Goal: Transaction & Acquisition: Purchase product/service

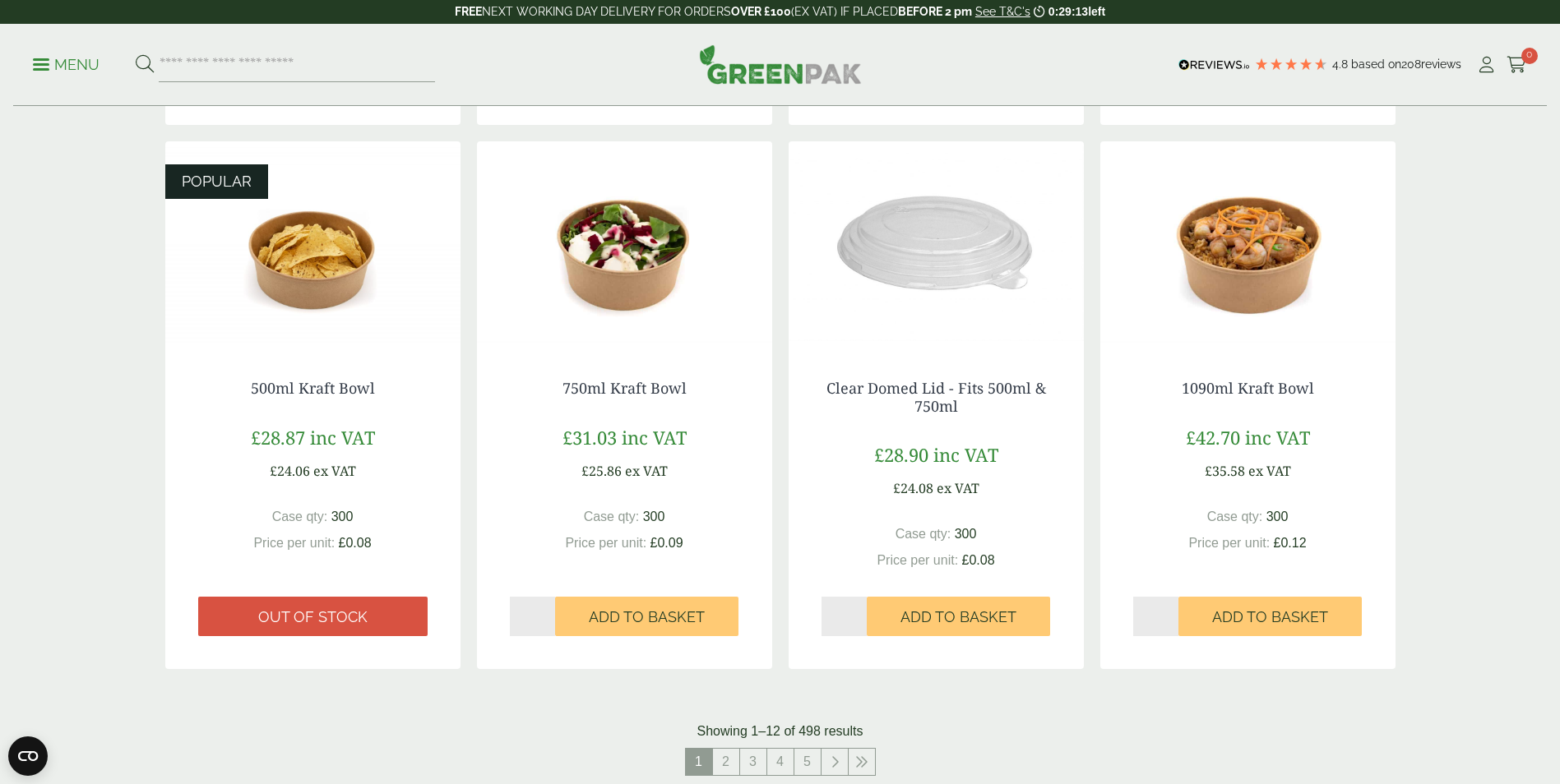
scroll to position [1333, 0]
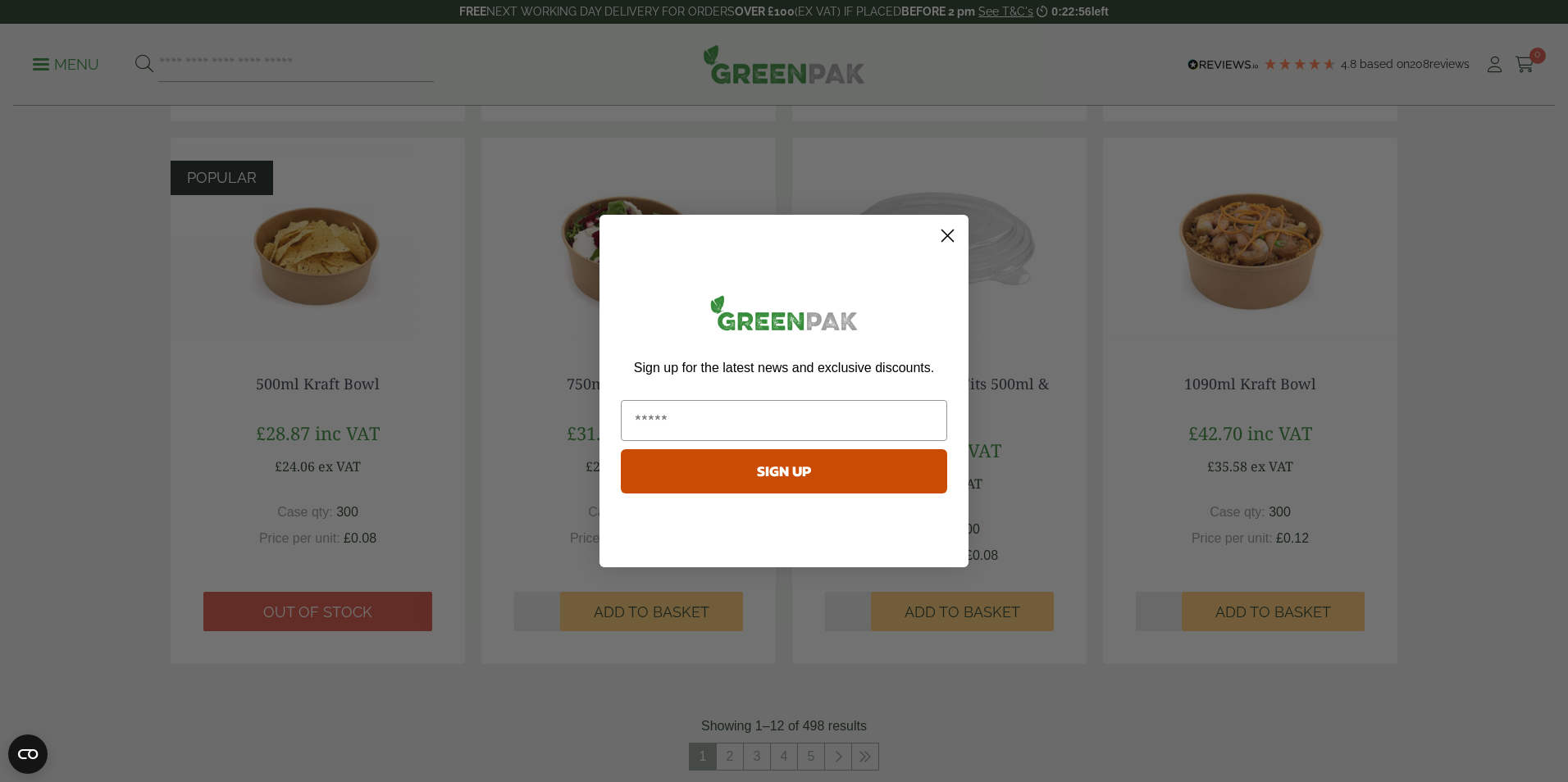
click at [939, 241] on circle "Close dialog" at bounding box center [947, 235] width 27 height 27
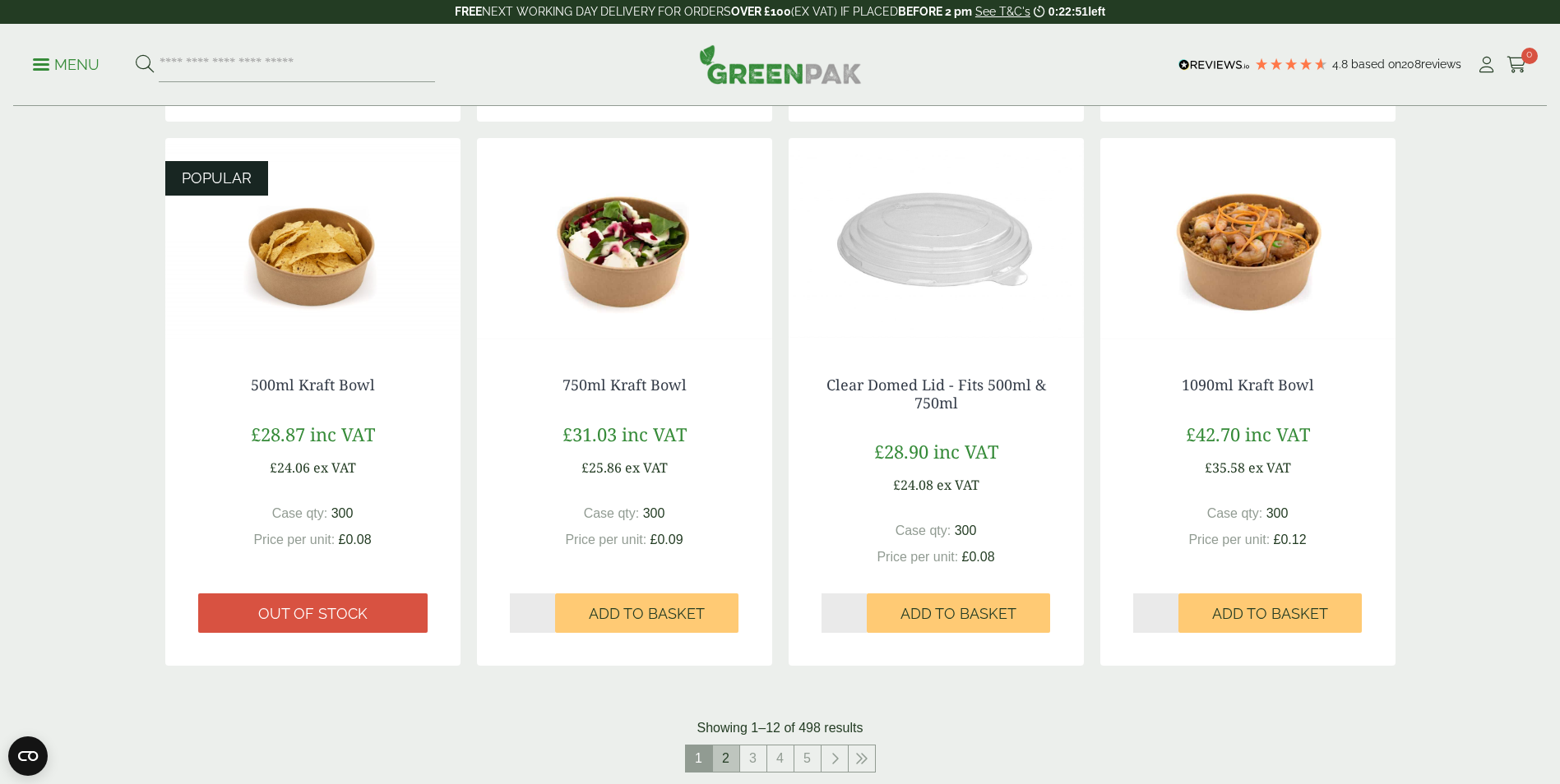
click at [735, 751] on link "2" at bounding box center [726, 759] width 26 height 26
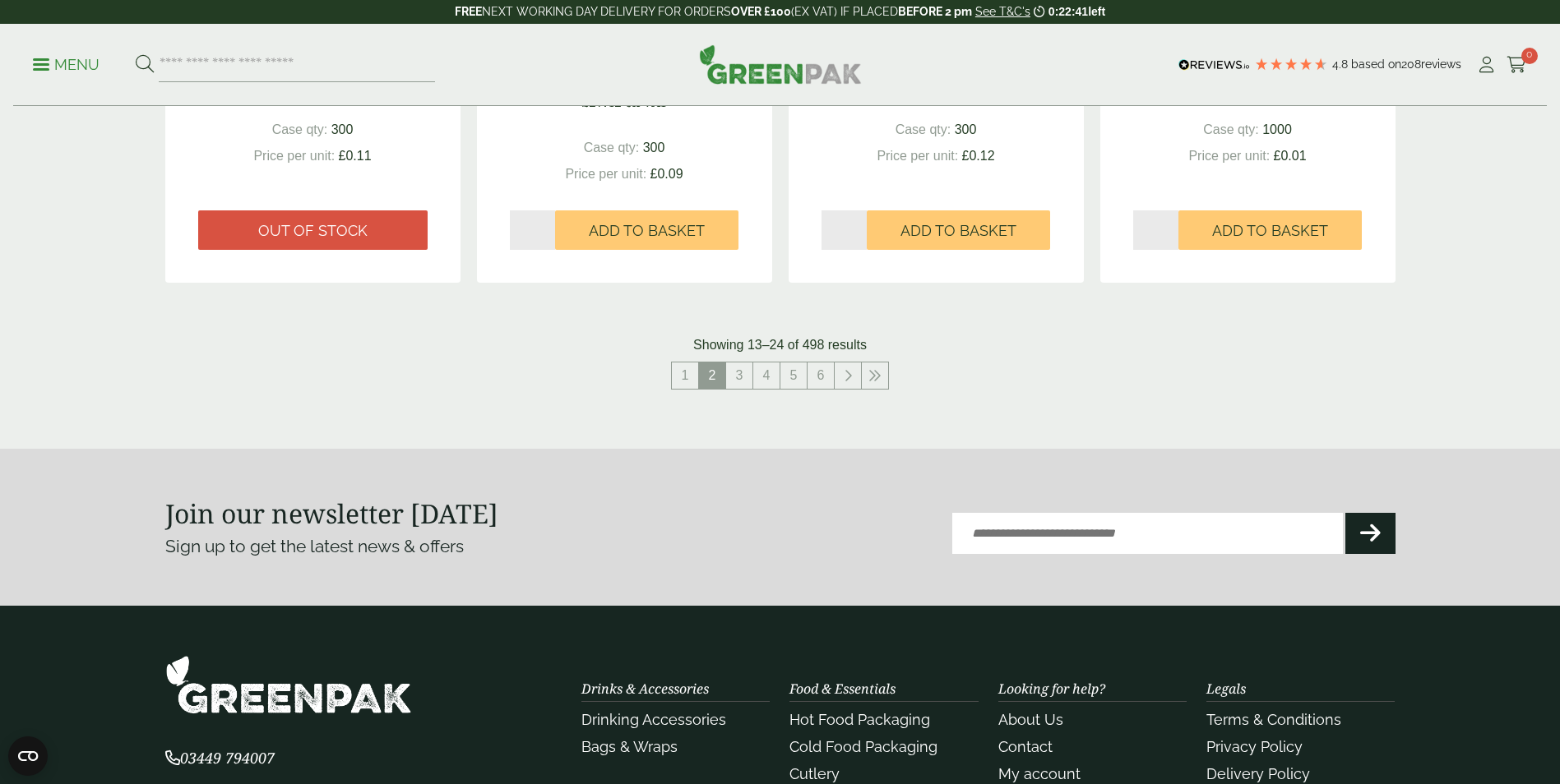
scroll to position [1720, 0]
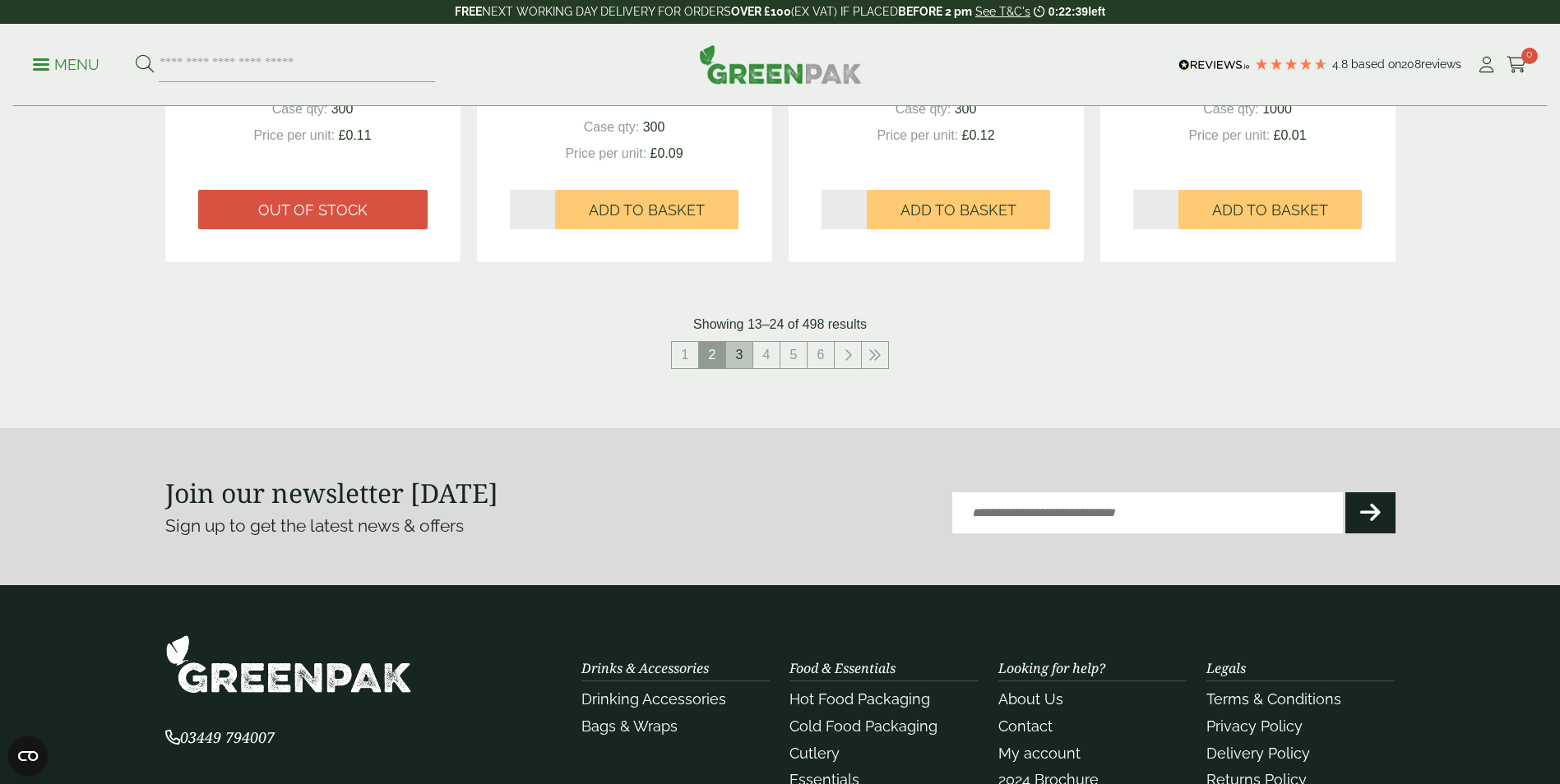
click at [747, 361] on link "3" at bounding box center [739, 356] width 26 height 26
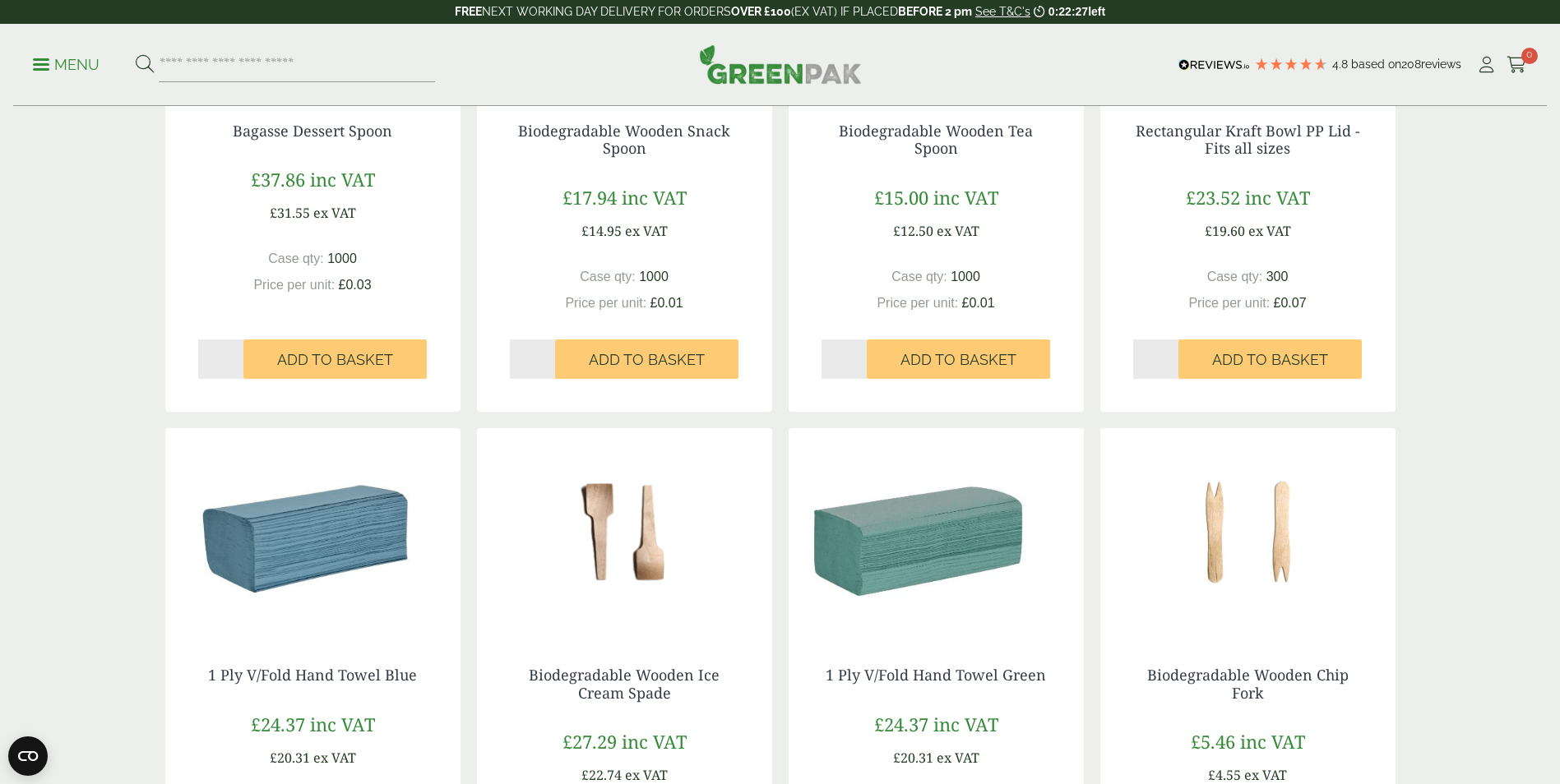
scroll to position [1426, 0]
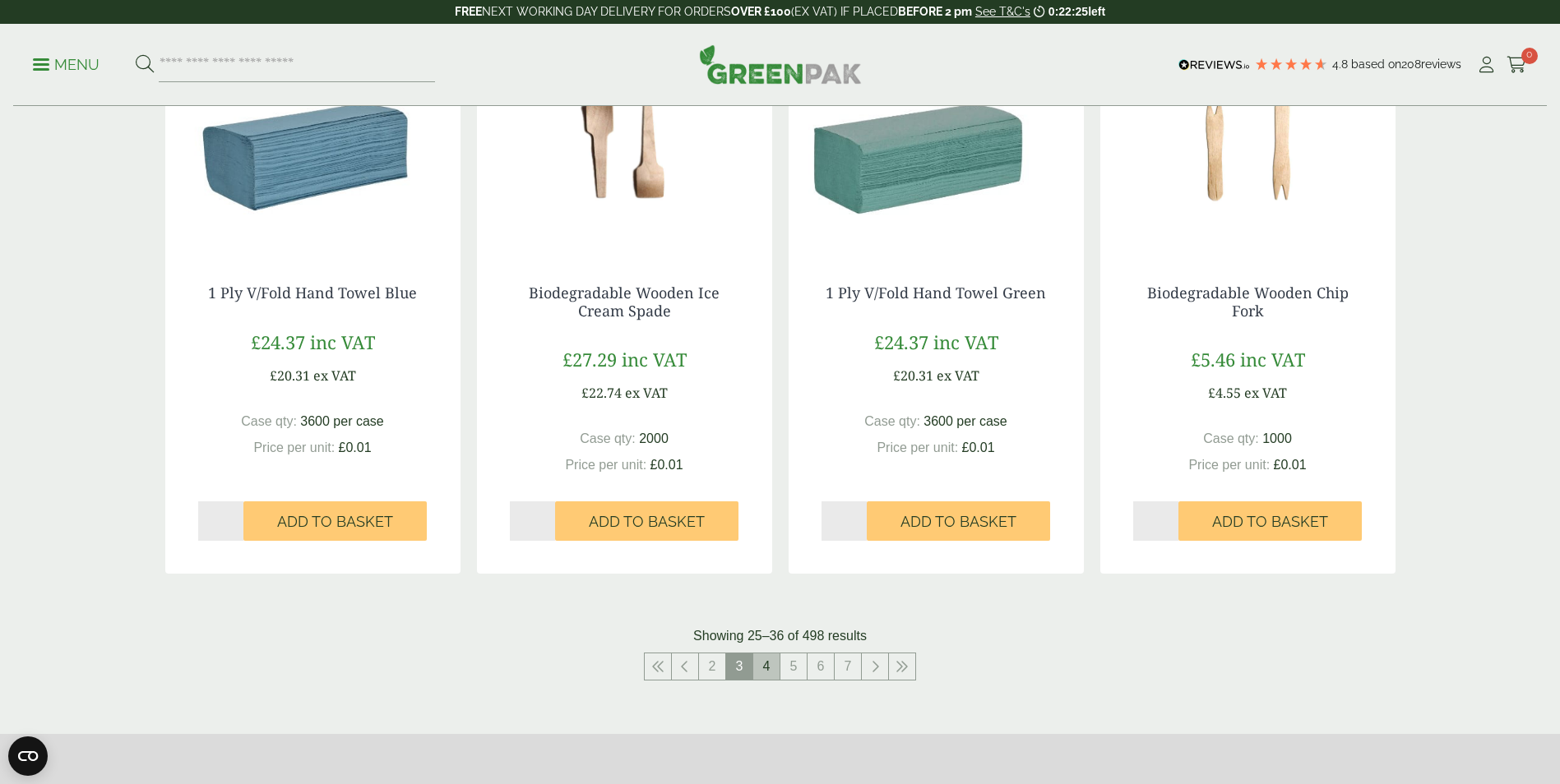
click at [770, 665] on link "4" at bounding box center [767, 667] width 26 height 26
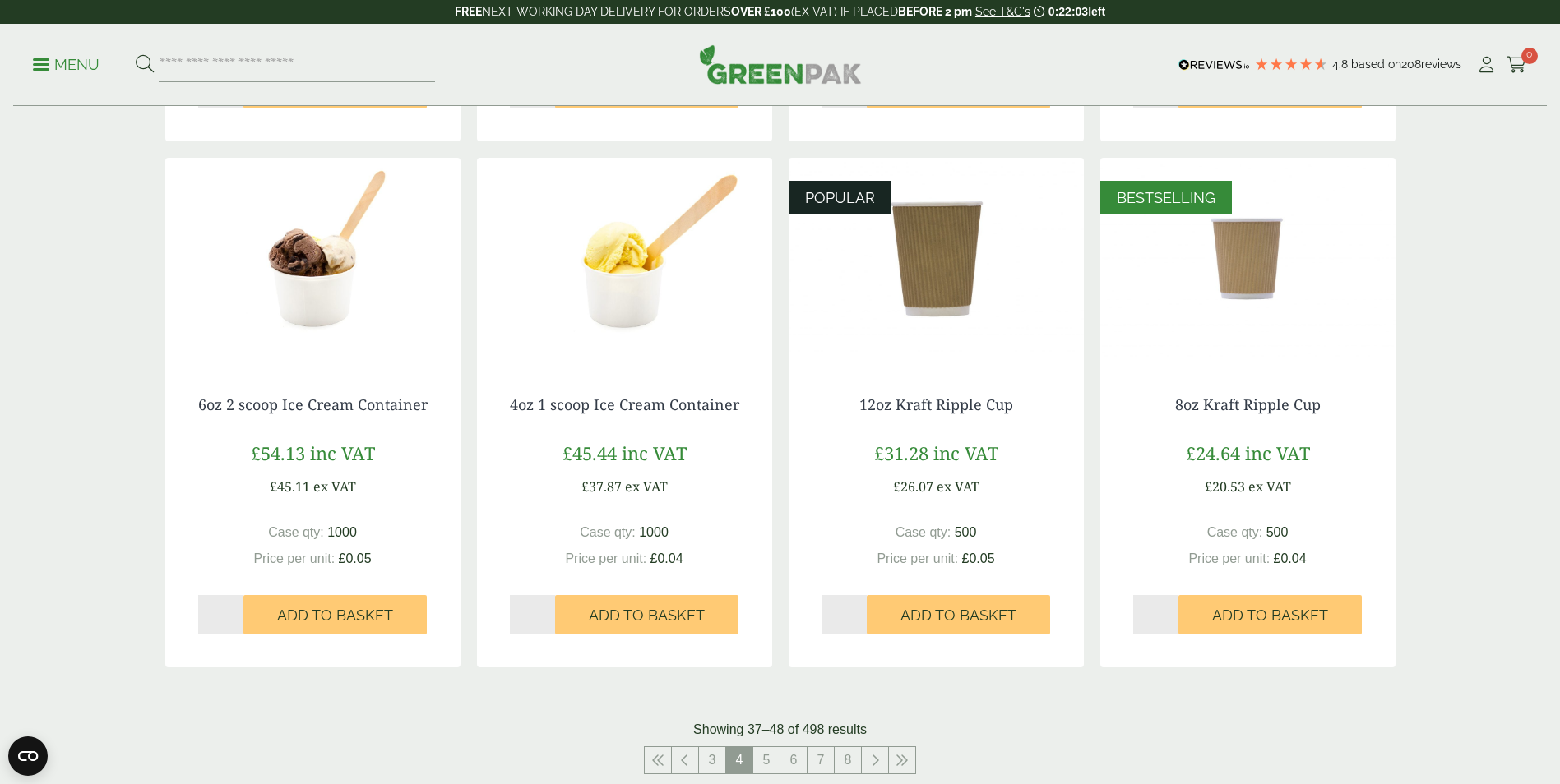
scroll to position [1452, 0]
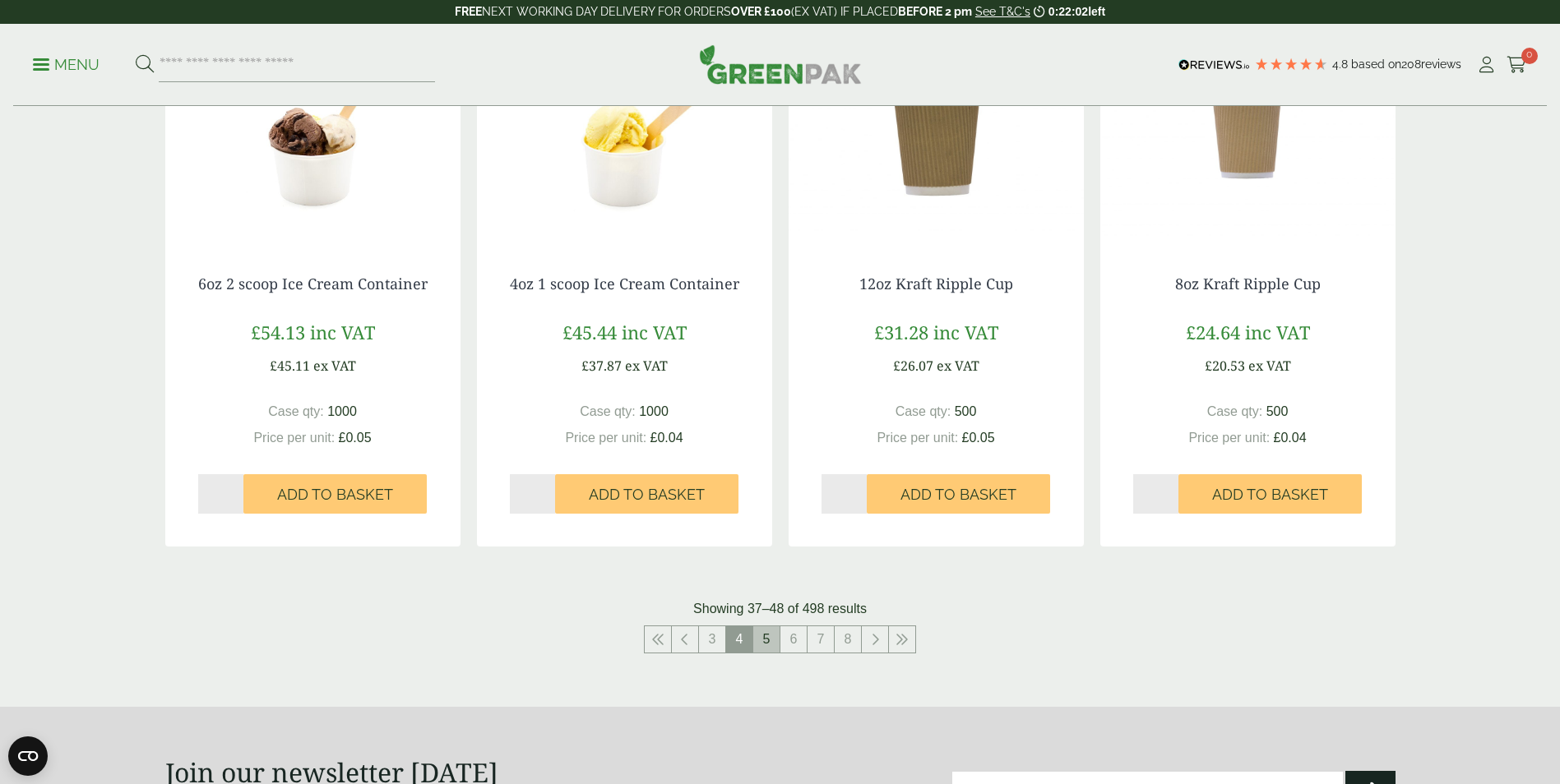
click at [768, 638] on link "5" at bounding box center [767, 639] width 26 height 26
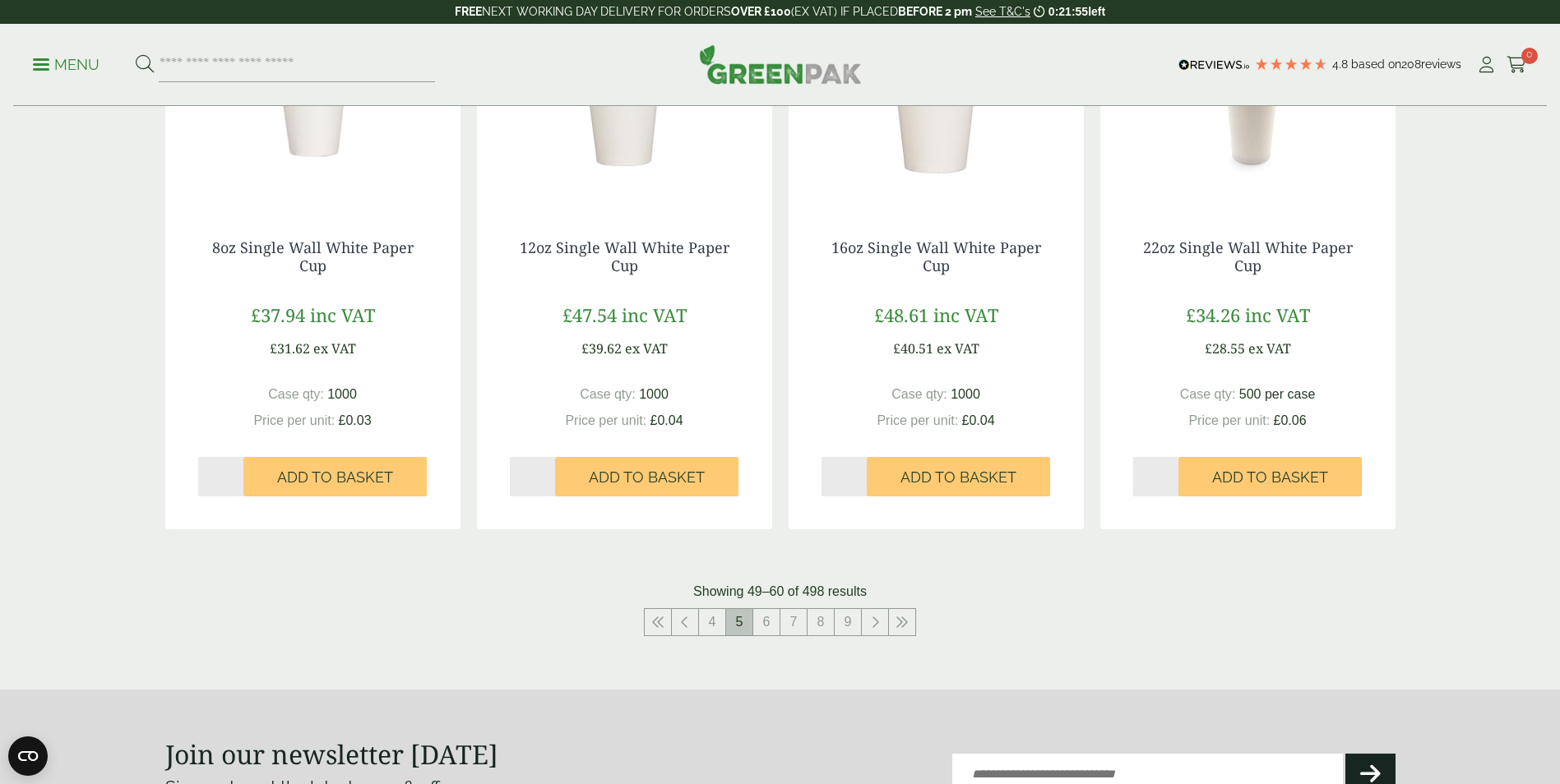
click at [737, 620] on span "5" at bounding box center [739, 623] width 26 height 26
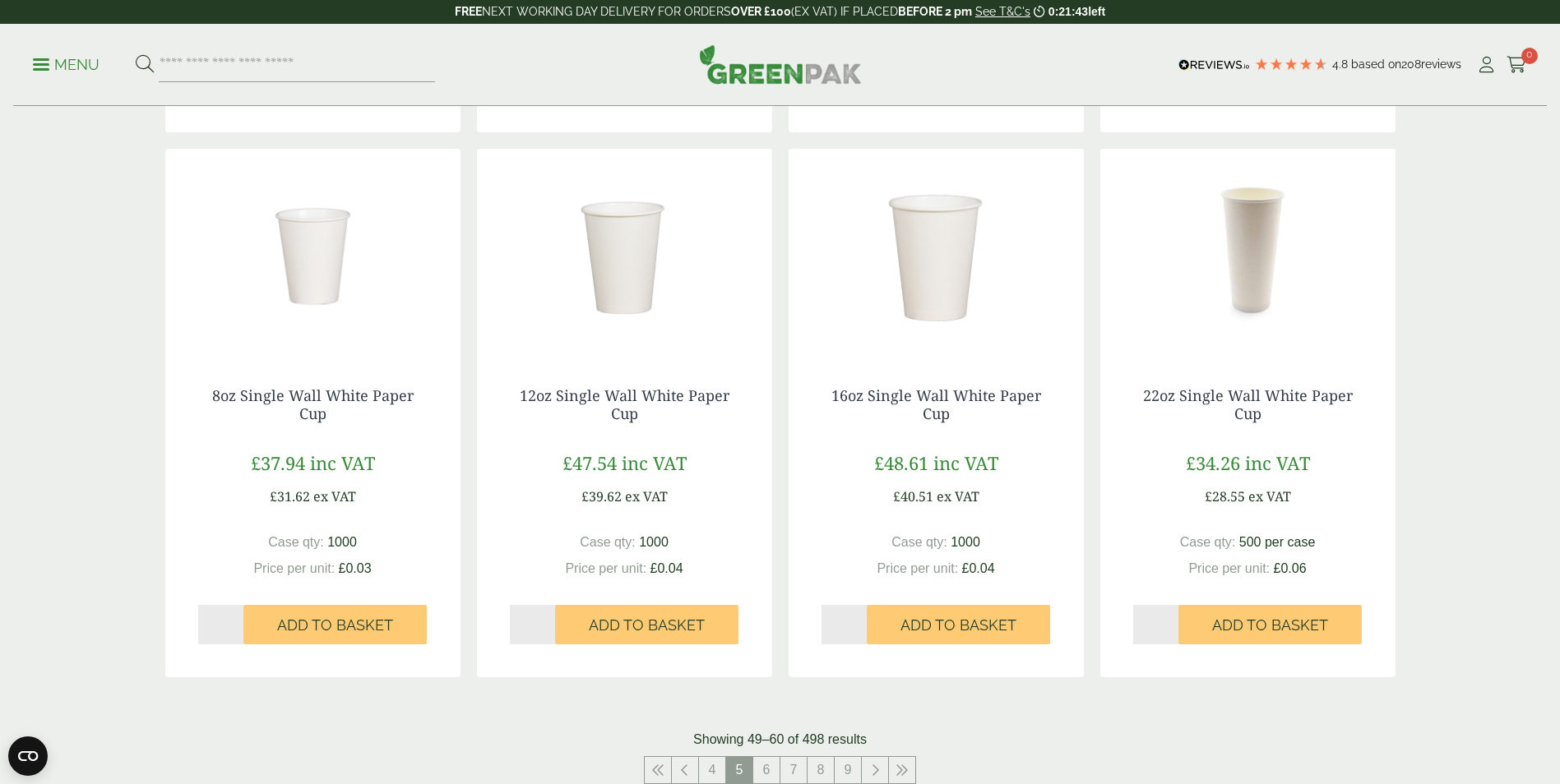
scroll to position [1320, 0]
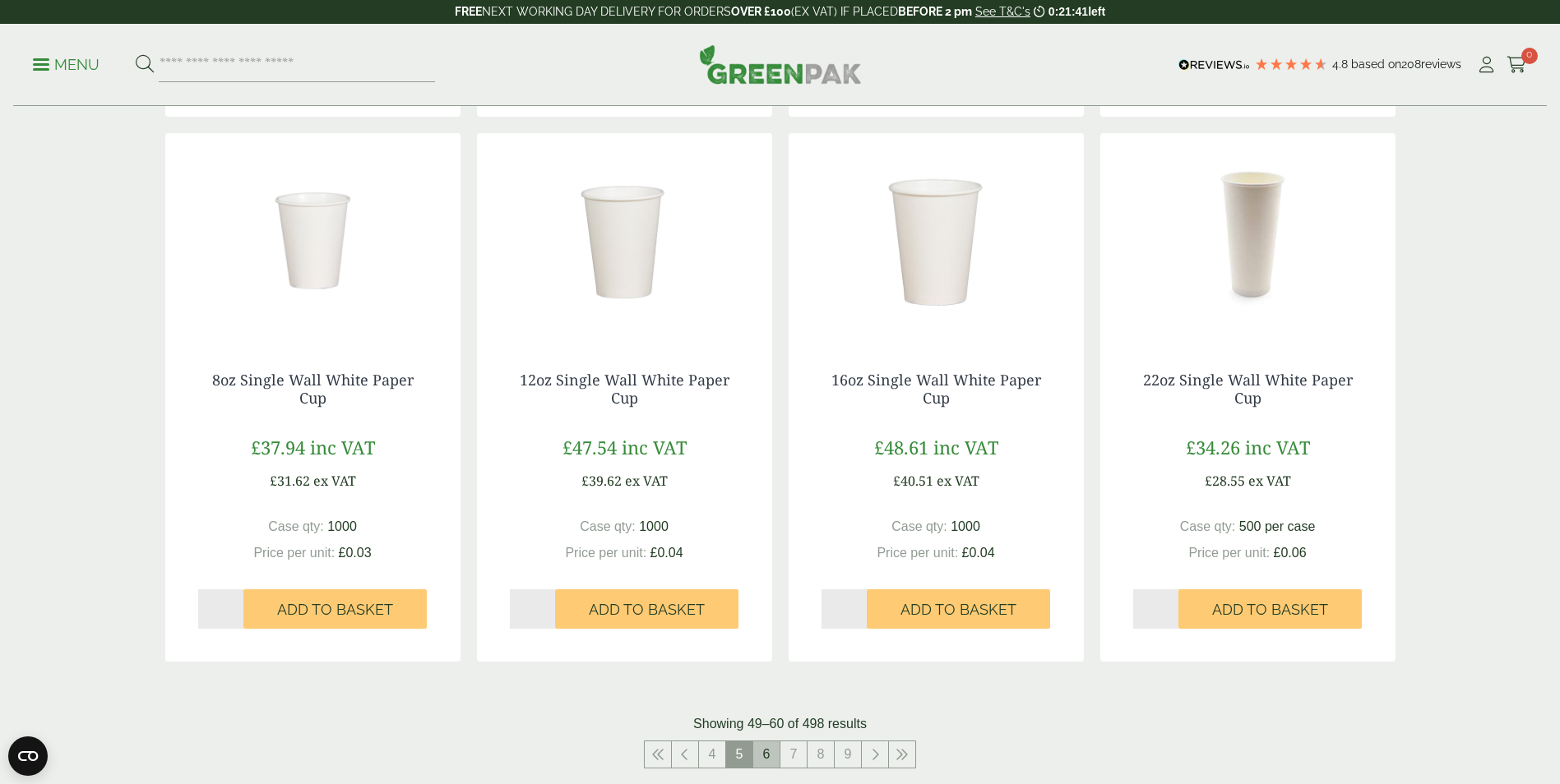
click at [770, 749] on link "6" at bounding box center [767, 755] width 26 height 26
